Goal: Use online tool/utility: Utilize a website feature to perform a specific function

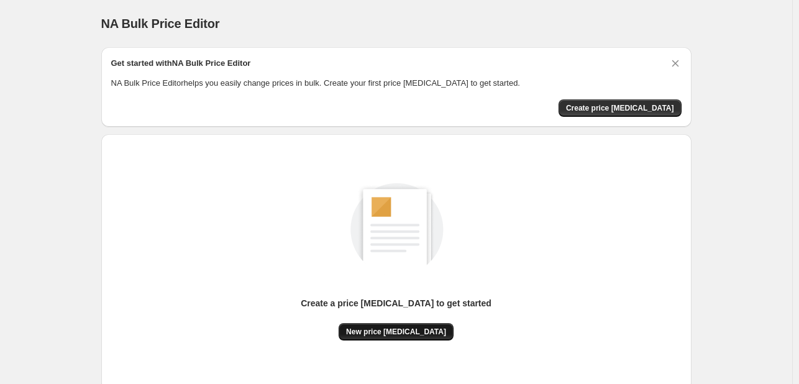
click at [396, 334] on span "New price [MEDICAL_DATA]" at bounding box center [396, 332] width 100 height 10
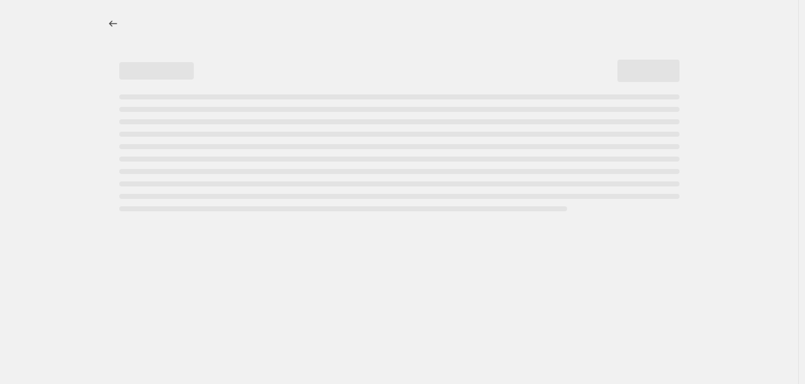
select select "percentage"
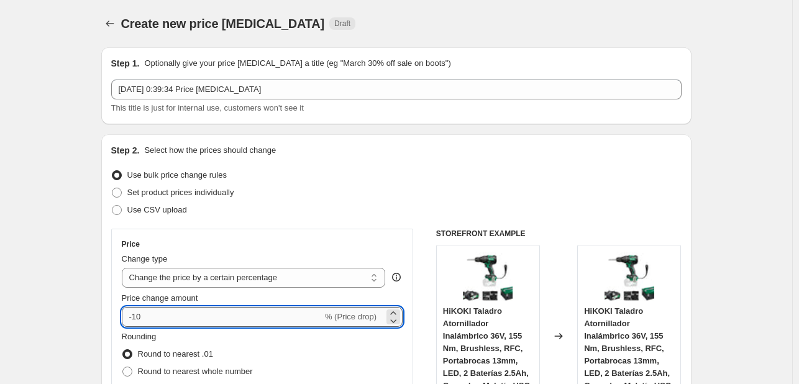
click at [227, 314] on input "-10" at bounding box center [222, 317] width 201 height 20
type input "-1"
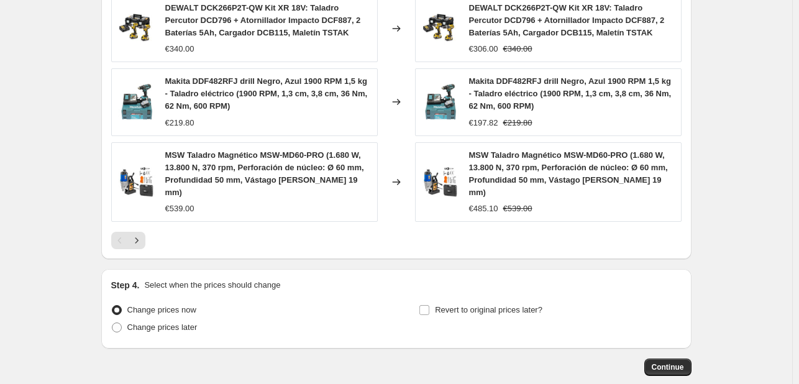
scroll to position [927, 0]
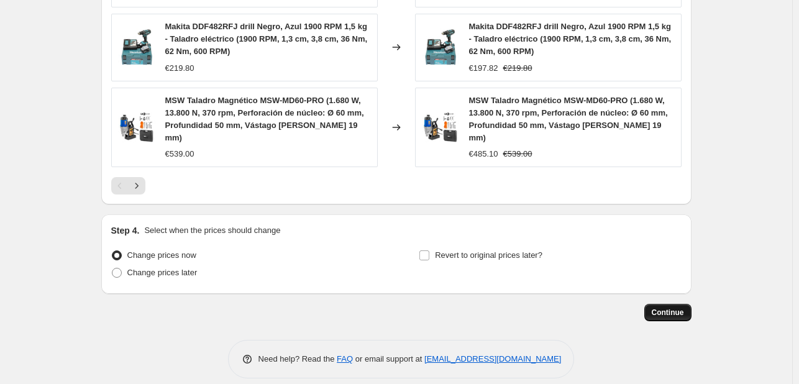
type input "-35"
click at [691, 306] on div "Continue" at bounding box center [396, 312] width 590 height 17
click at [670, 307] on span "Continue" at bounding box center [668, 312] width 32 height 10
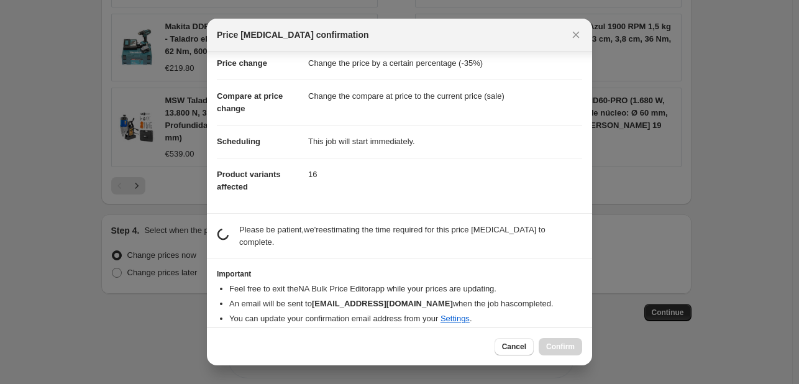
scroll to position [24, 0]
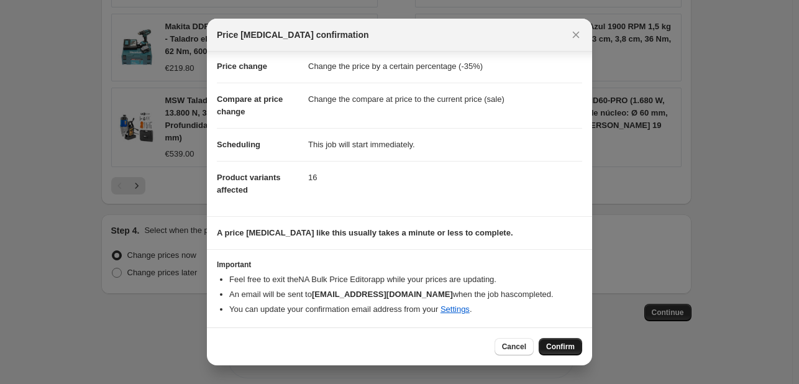
click at [548, 341] on button "Confirm" at bounding box center [559, 346] width 43 height 17
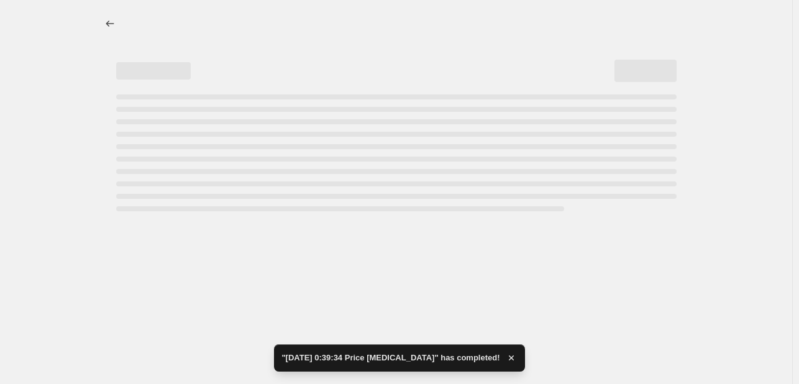
select select "percentage"
